Goal: Information Seeking & Learning: Find specific fact

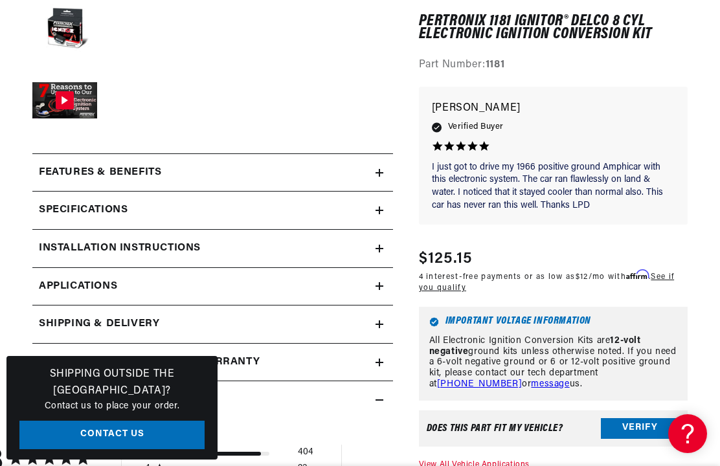
scroll to position [0, 393]
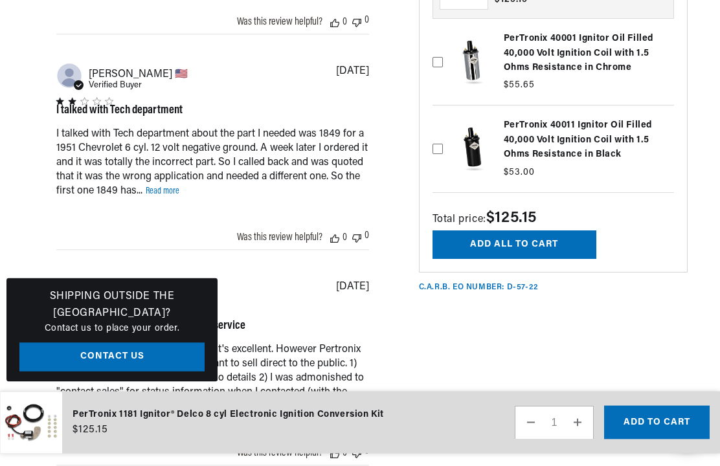
scroll to position [1592, 0]
click at [0, 0] on div "I talked with Tech department about the part I needed was 1849 for a 1951 Chevr…" at bounding box center [0, 0] width 0 height 0
click at [157, 196] on link "Read more" at bounding box center [163, 192] width 34 height 10
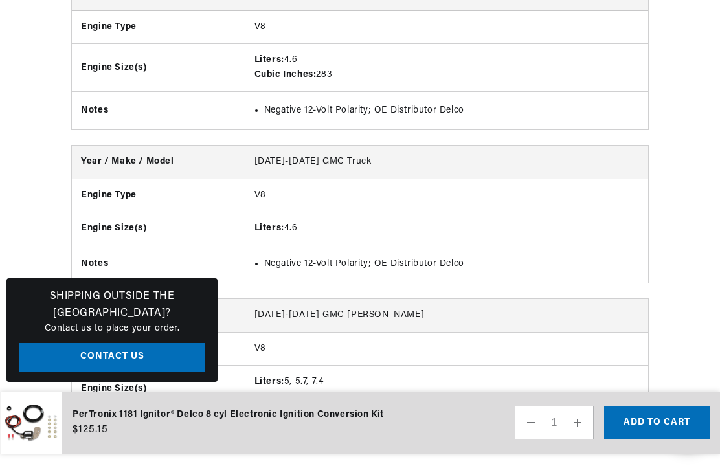
scroll to position [12227, 0]
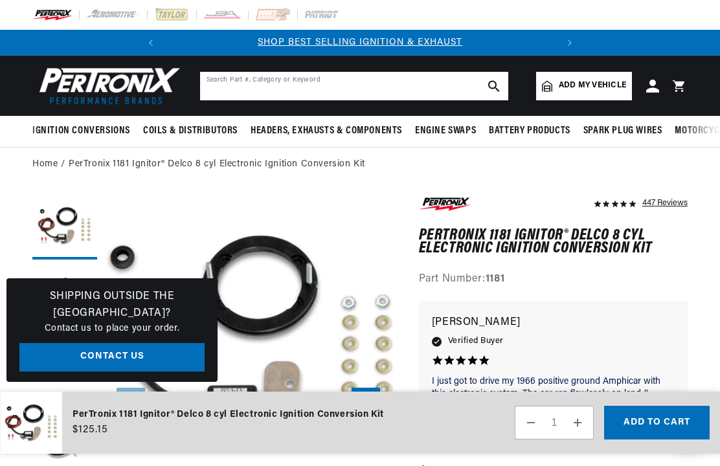
click at [350, 87] on input "text" at bounding box center [354, 86] width 308 height 29
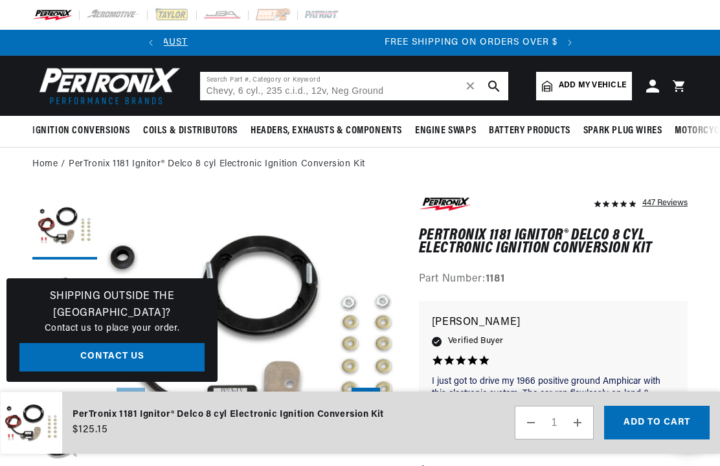
scroll to position [0, 393]
type input "Chevy, 6 cyl., 235 c.i.d., 12v, Neg Ground"
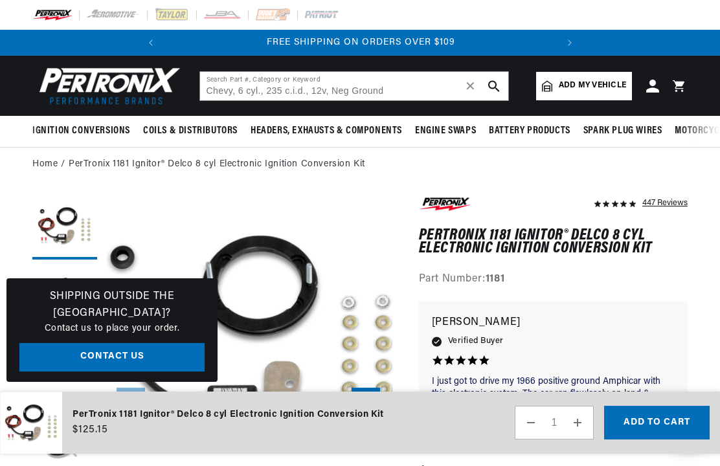
click at [496, 87] on use "search button" at bounding box center [493, 85] width 11 height 11
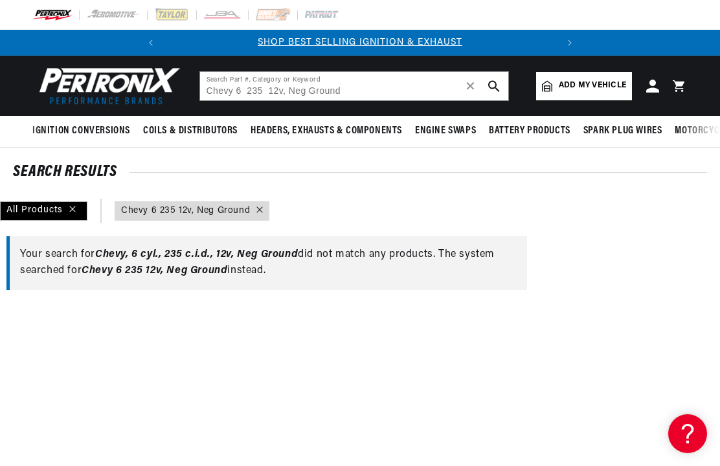
click at [181, 262] on div "Your search for Chevy, 6 cyl., 235 c.i.d., 12v, Neg Ground did not match any pr…" at bounding box center [266, 263] width 521 height 54
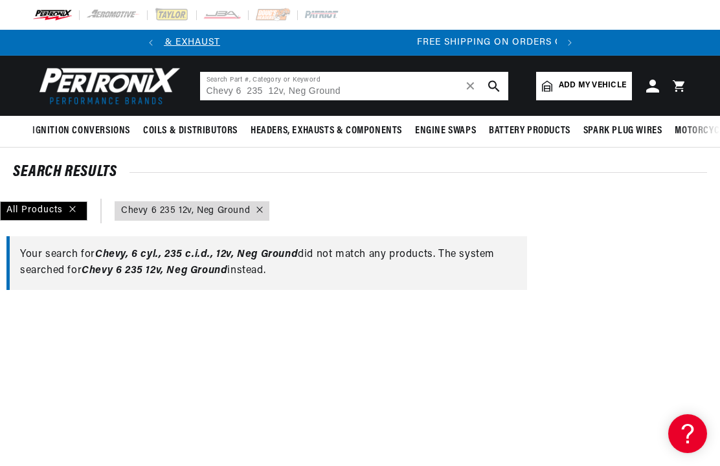
click at [488, 84] on icon "search button" at bounding box center [494, 86] width 12 height 12
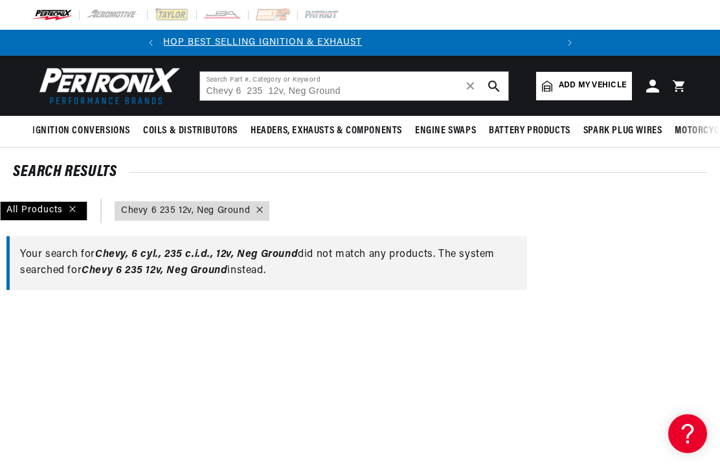
scroll to position [0, 0]
